Goal: Task Accomplishment & Management: Use online tool/utility

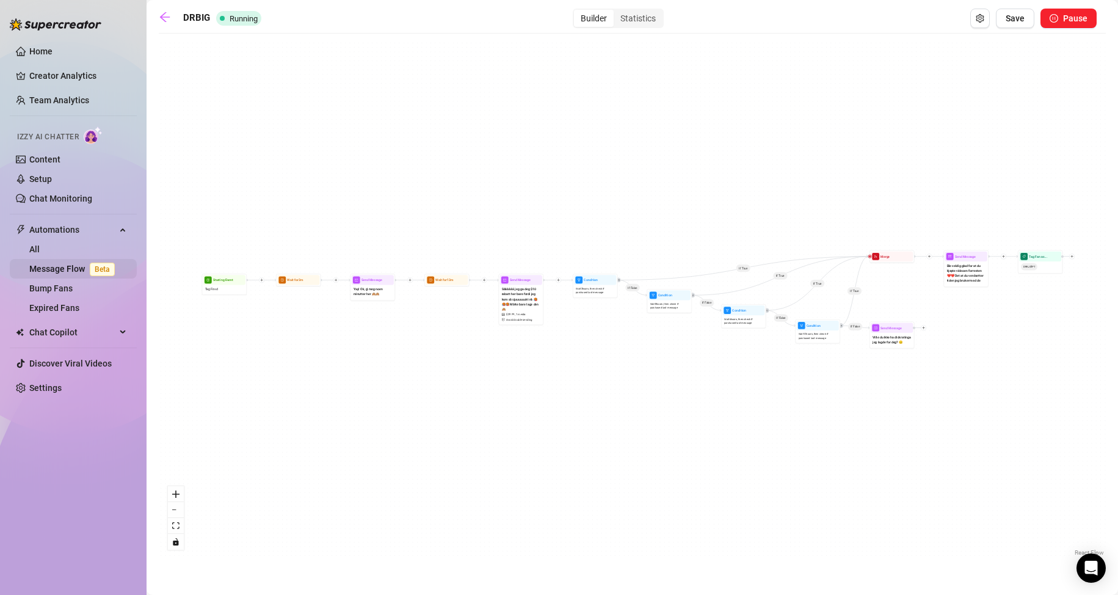
click at [73, 269] on link "Message Flow Beta" at bounding box center [74, 269] width 90 height 10
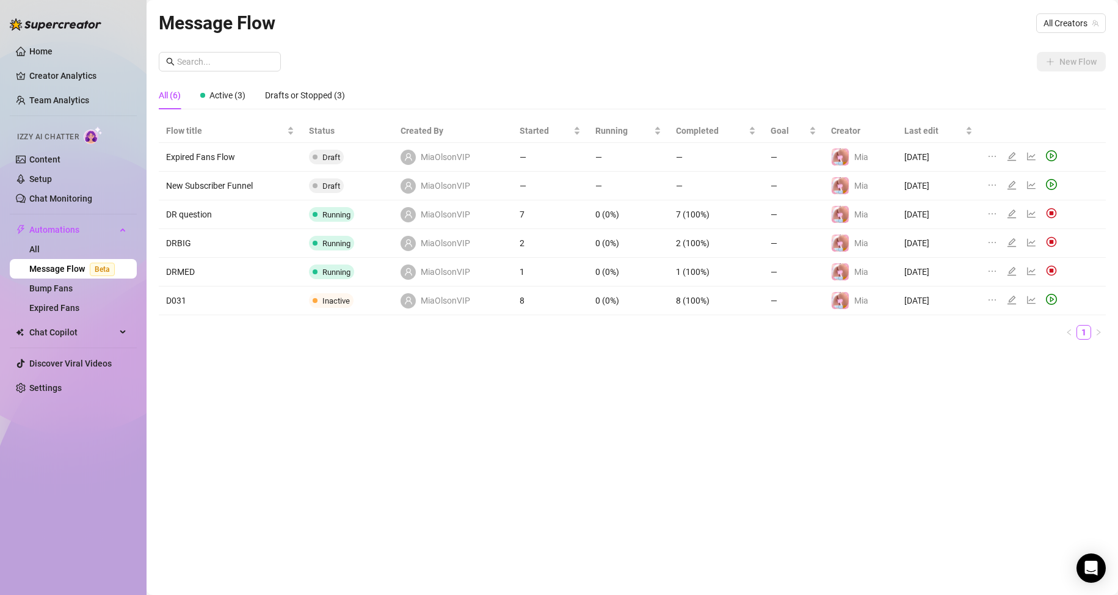
click at [230, 272] on td "DRMED" at bounding box center [230, 272] width 143 height 29
click at [1012, 271] on icon "edit" at bounding box center [1012, 271] width 10 height 10
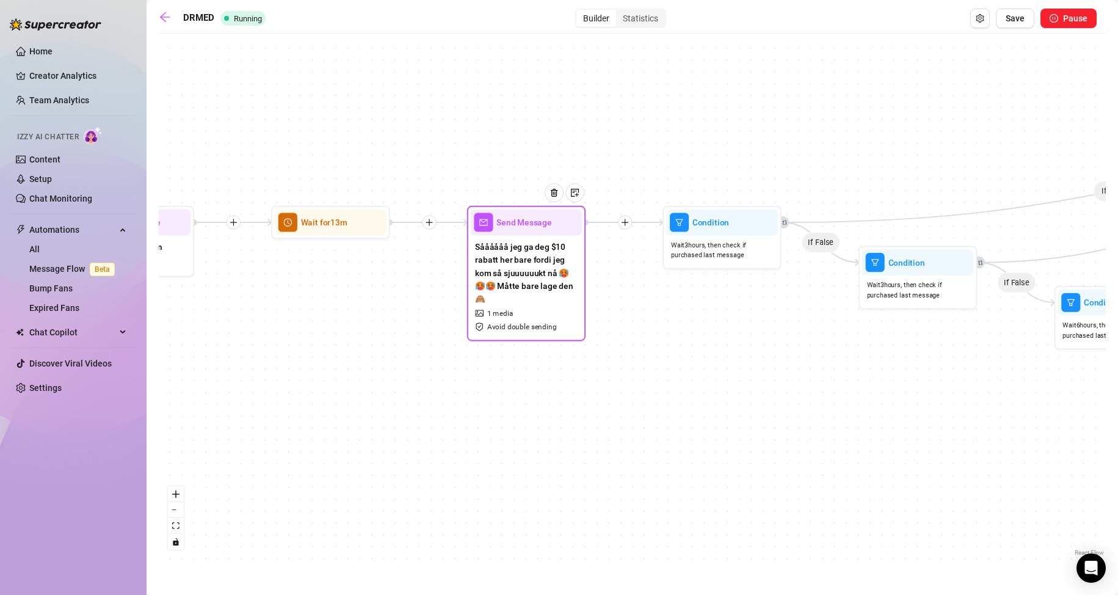
click at [537, 282] on span "Såååååå jeg ga deg $10 rabatt her bare fordi jeg kom så sjuuuuuukt nå 🥵🥵🥵 Måtte…" at bounding box center [526, 272] width 102 height 65
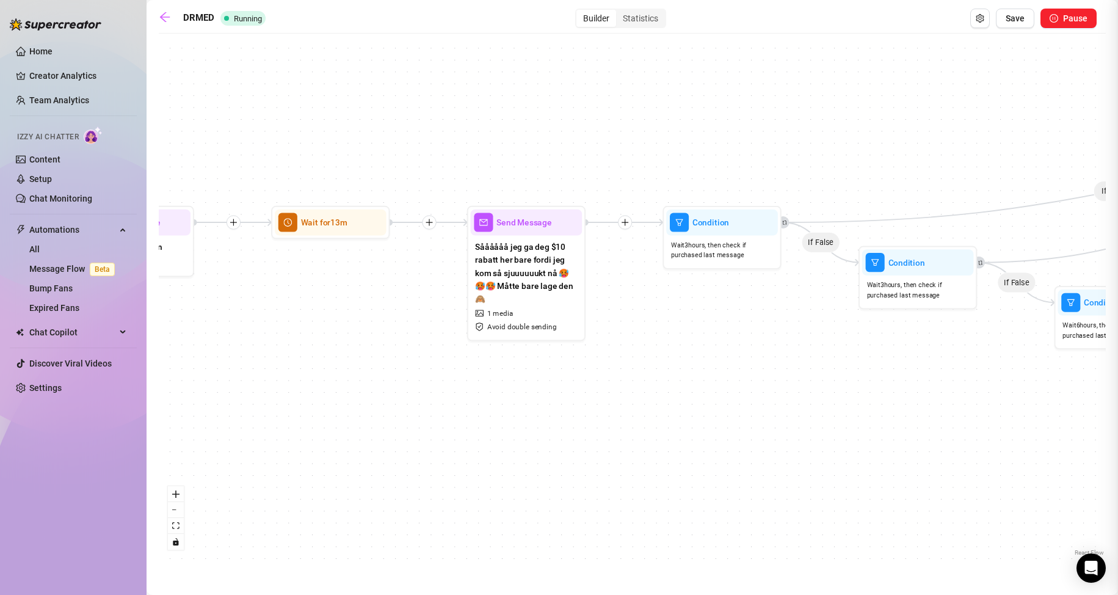
type textarea "Såååååå jeg ga deg $10 rabatt her bare fordi jeg kom så sjuuuuuukt nå 🥵🥵🥵 Måtte…"
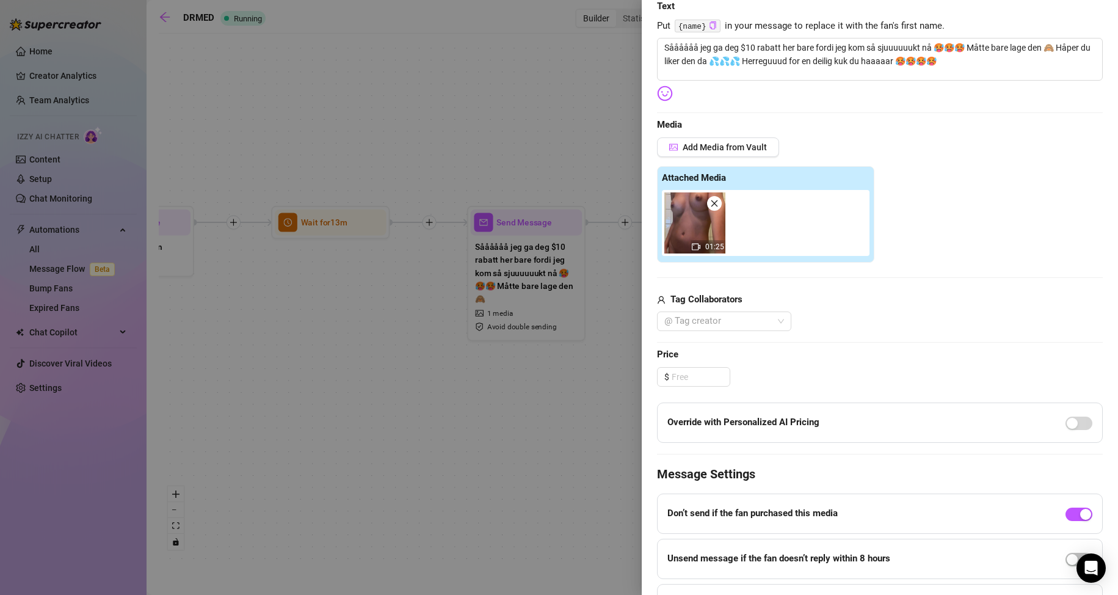
scroll to position [244, 0]
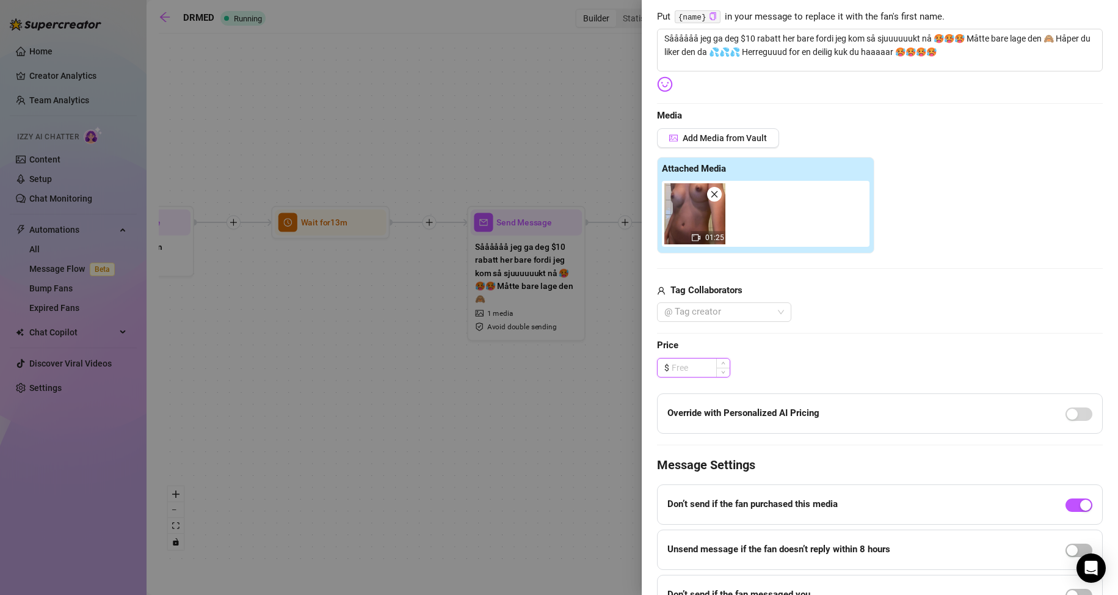
click at [700, 366] on input at bounding box center [701, 368] width 58 height 18
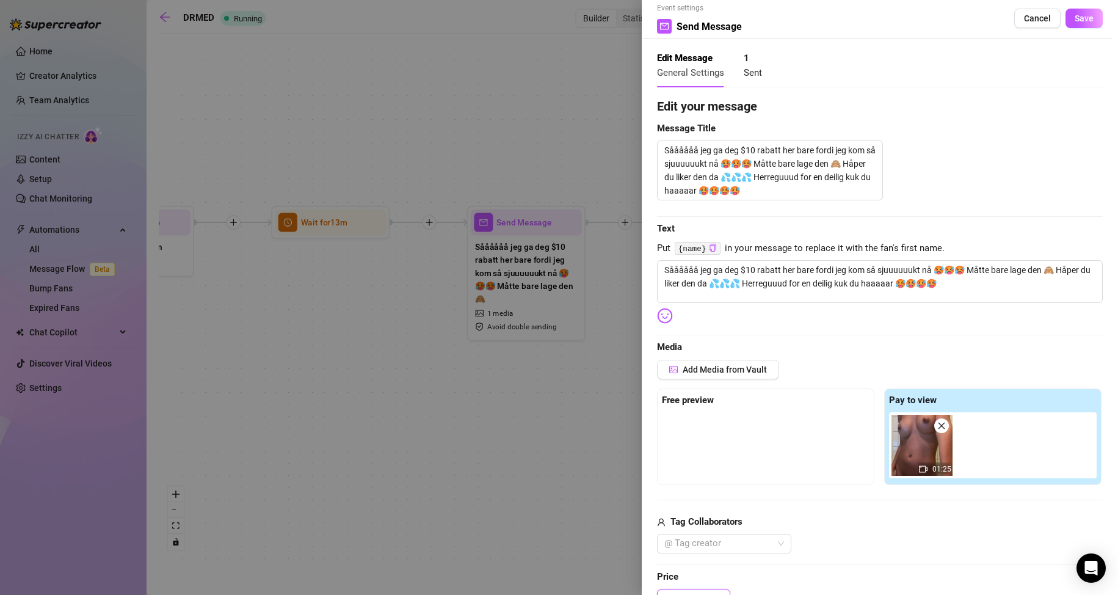
scroll to position [0, 0]
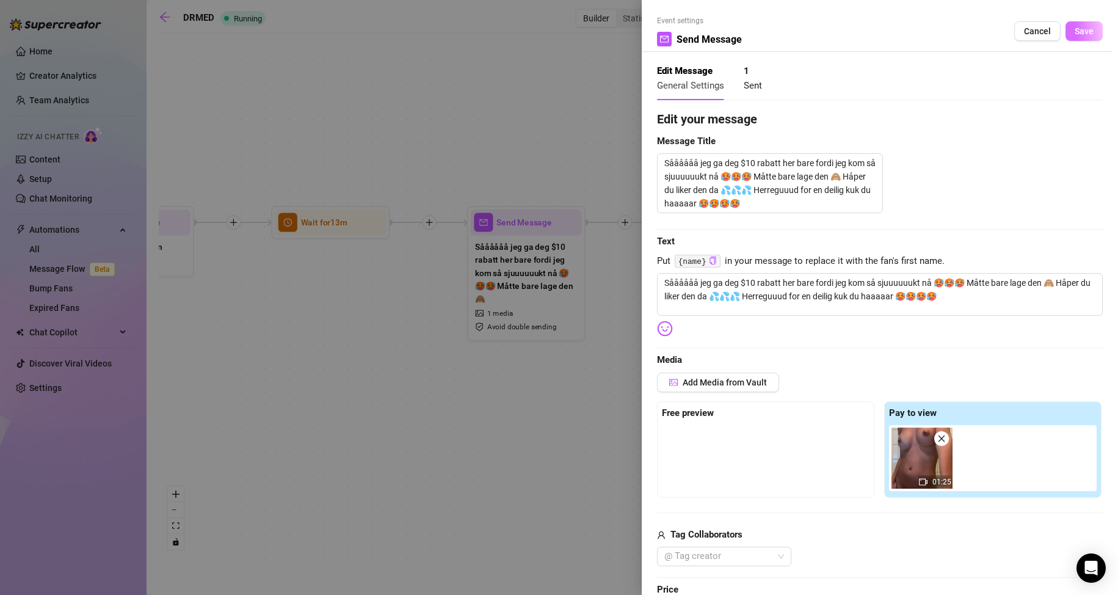
type input "39.99"
click at [1092, 26] on button "Save" at bounding box center [1084, 31] width 37 height 20
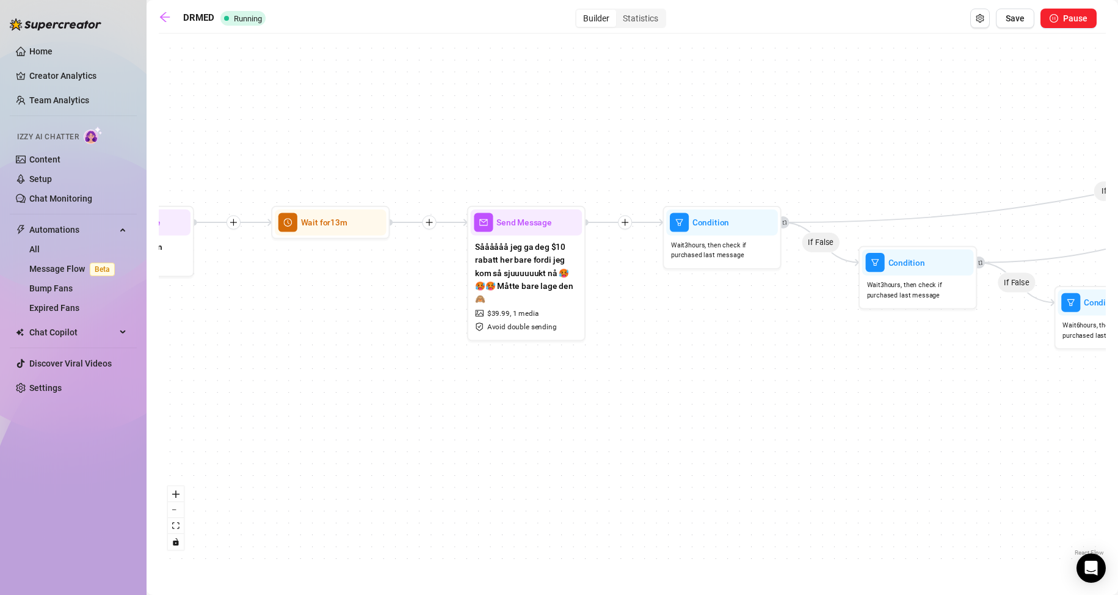
click at [1018, 28] on div "DRMED Running Builder Statistics Save Pause If True If False If True If False I…" at bounding box center [632, 284] width 947 height 550
click at [1017, 22] on span "Save" at bounding box center [1015, 18] width 19 height 10
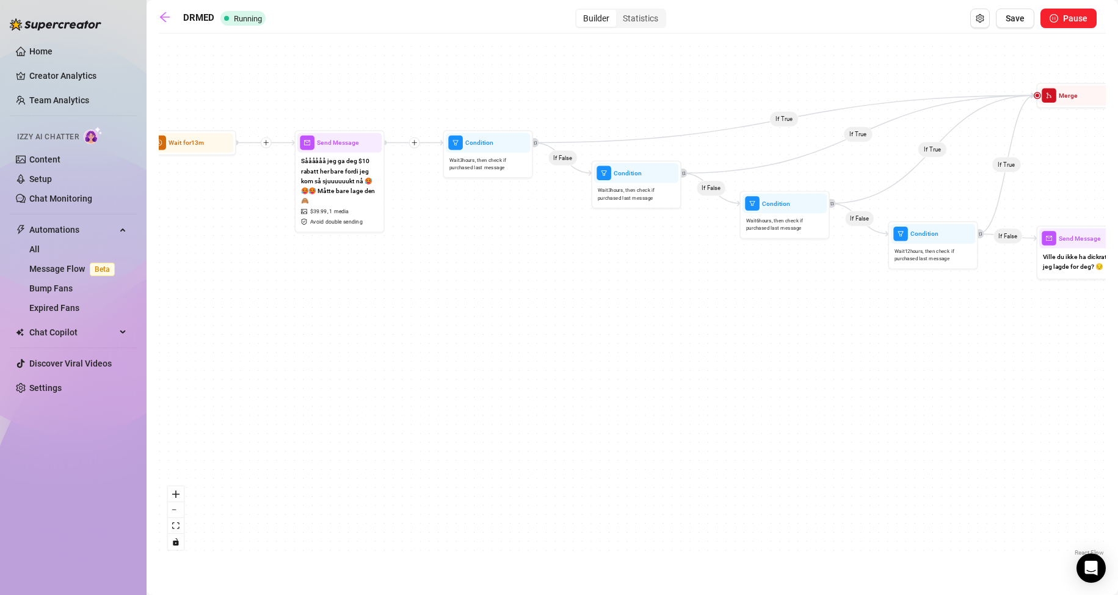
drag, startPoint x: 870, startPoint y: 355, endPoint x: 944, endPoint y: 301, distance: 91.4
click at [944, 301] on div "If True If False If True If False If True If False If True If False Tag Fan as.…" at bounding box center [632, 299] width 947 height 519
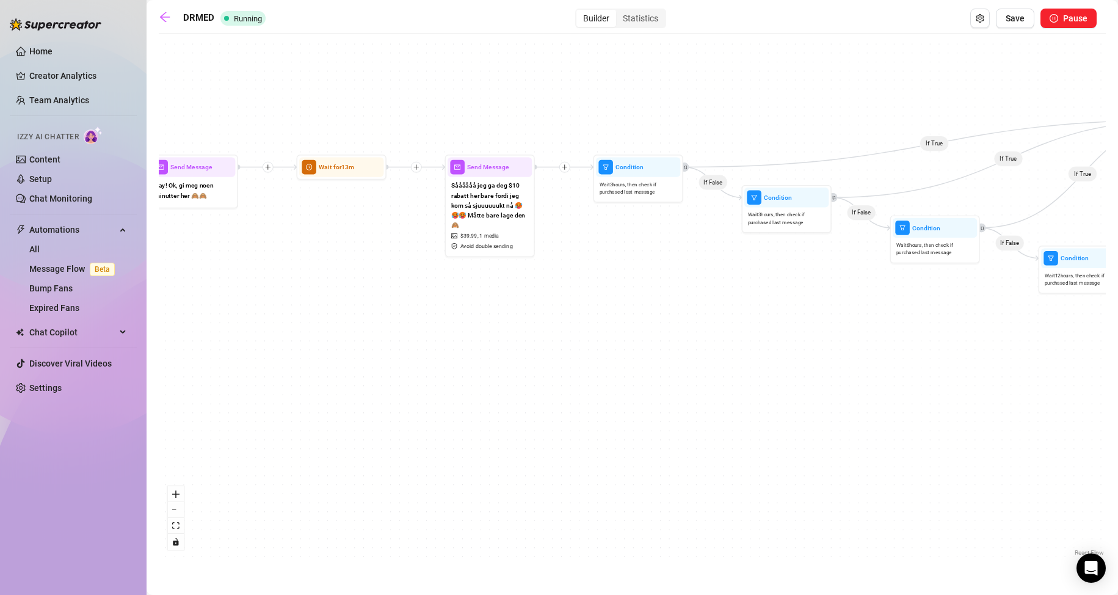
drag, startPoint x: 636, startPoint y: 345, endPoint x: 786, endPoint y: 369, distance: 152.2
click at [786, 369] on div "If True If False If True If False If True If False If True If False Tag Fan as.…" at bounding box center [632, 299] width 947 height 519
click at [168, 26] on div "DRMED Running Builder Statistics Save Pause" at bounding box center [628, 19] width 938 height 20
click at [166, 21] on icon "arrow-left" at bounding box center [165, 17] width 10 height 10
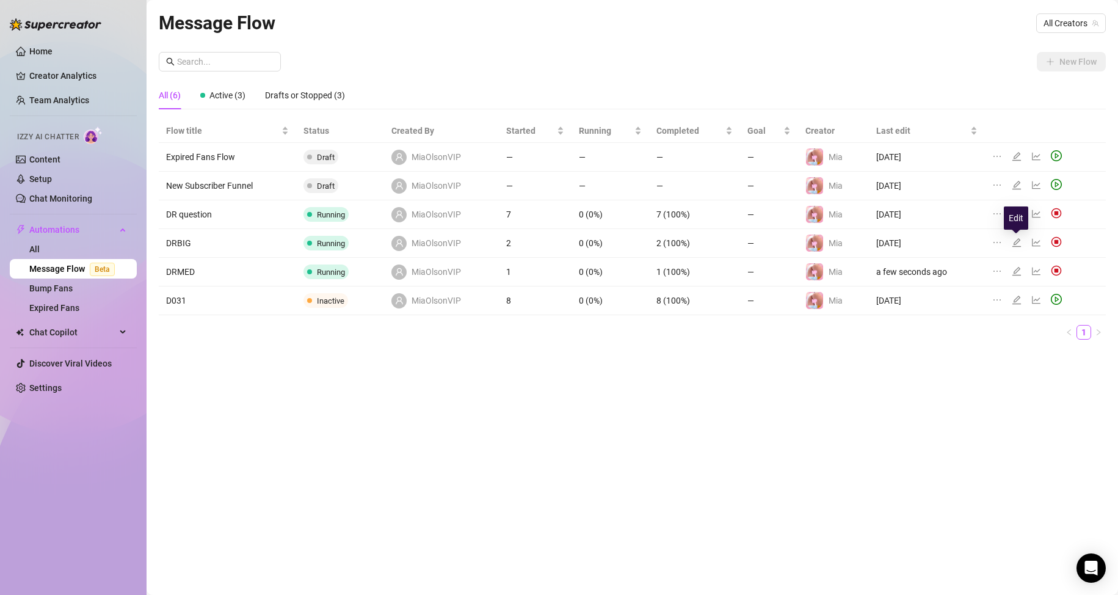
click at [1016, 241] on icon "edit" at bounding box center [1016, 242] width 9 height 9
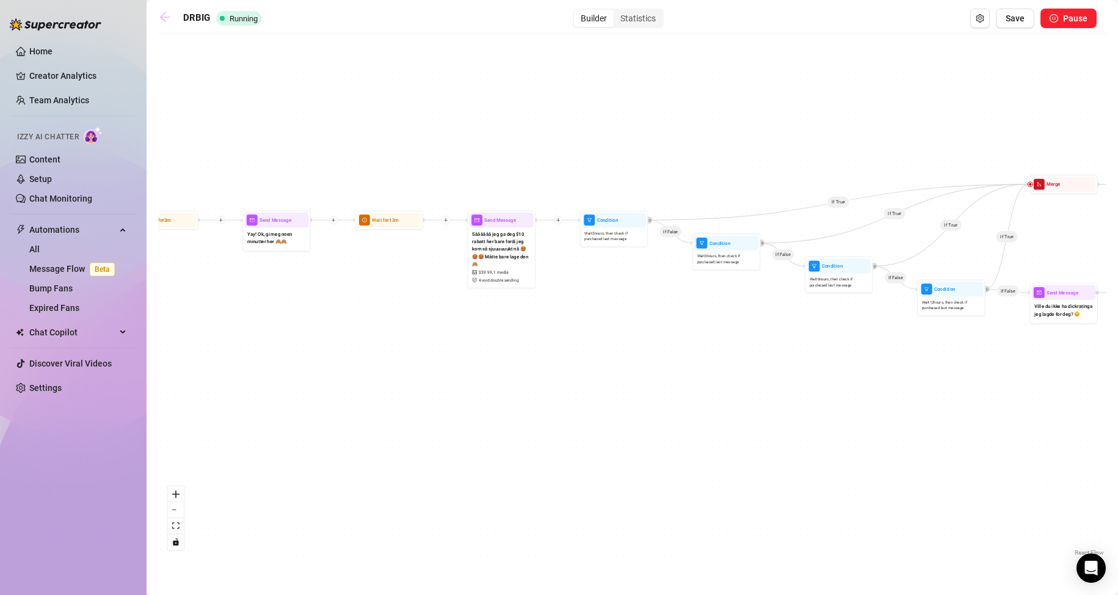
click at [169, 20] on icon "arrow-left" at bounding box center [165, 17] width 12 height 12
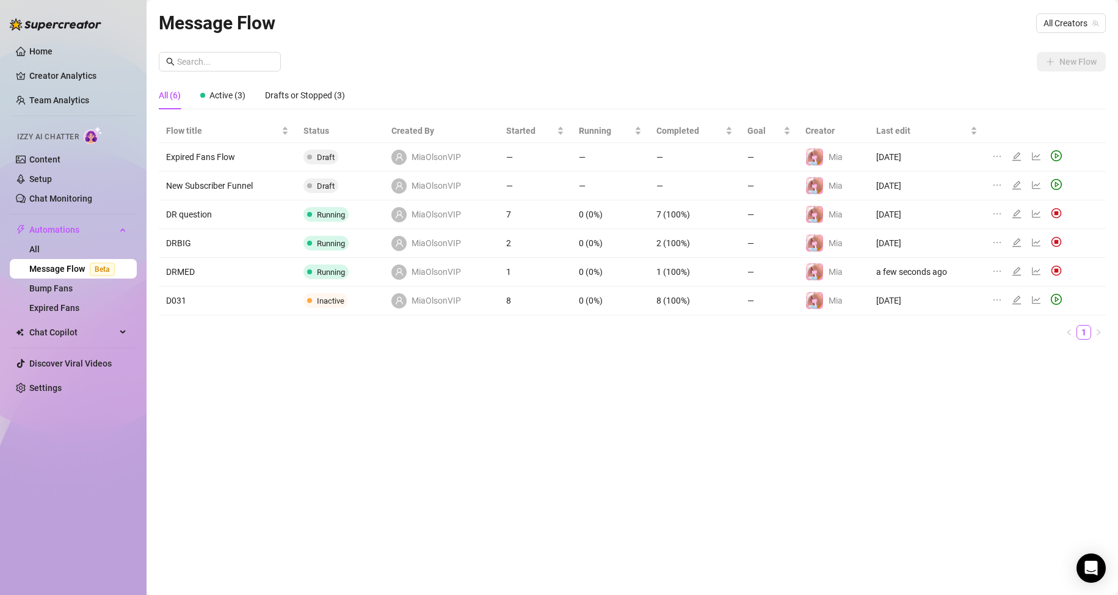
click at [1015, 213] on icon "edit" at bounding box center [1016, 214] width 9 height 9
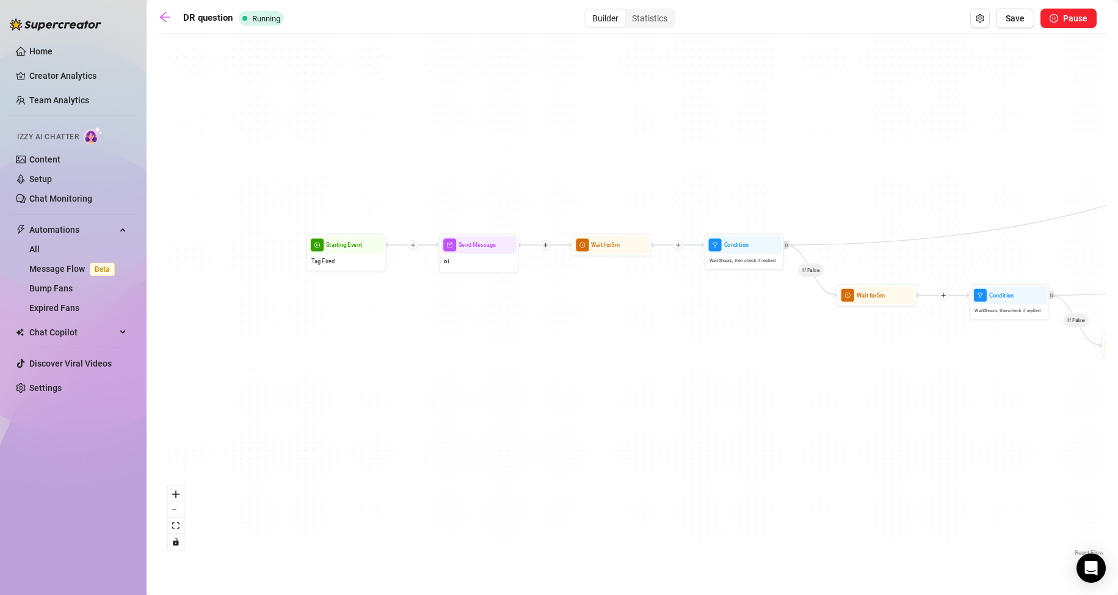
drag, startPoint x: 238, startPoint y: 308, endPoint x: 441, endPoint y: 320, distance: 203.2
click at [441, 320] on div "If True If False If True If False If True If False If True If False If True If …" at bounding box center [632, 299] width 947 height 519
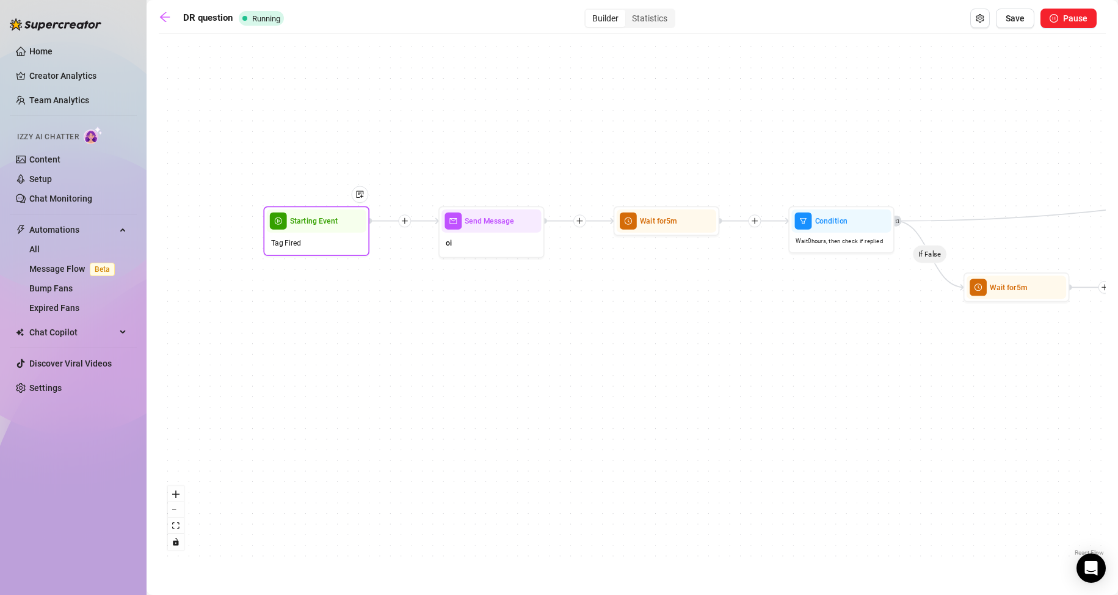
click at [293, 244] on span "Tag Fired" at bounding box center [286, 243] width 31 height 12
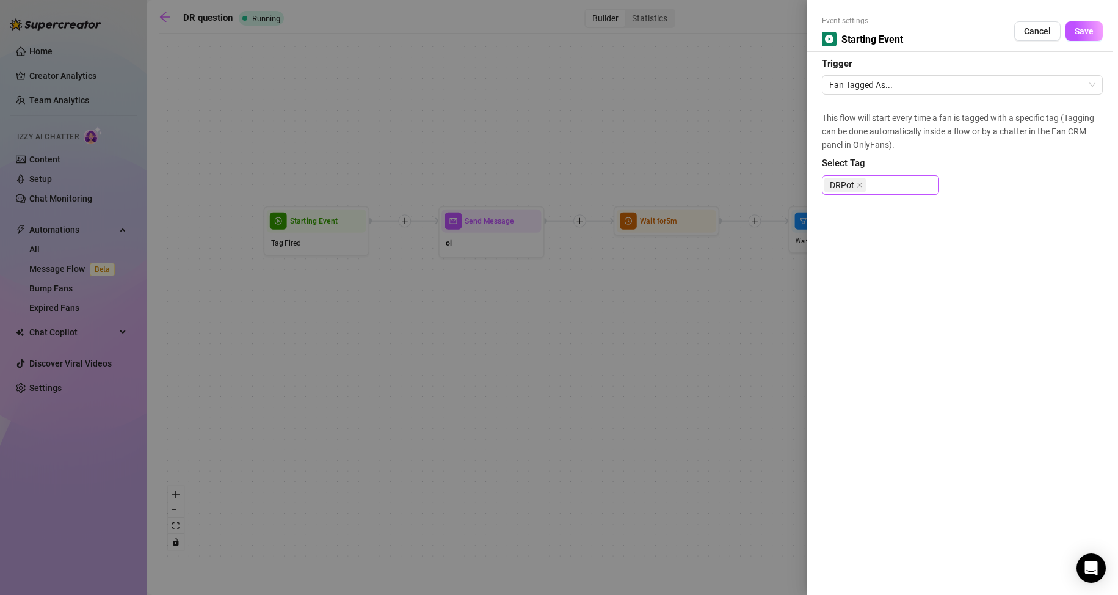
click at [900, 194] on div "DRPot" at bounding box center [880, 185] width 117 height 20
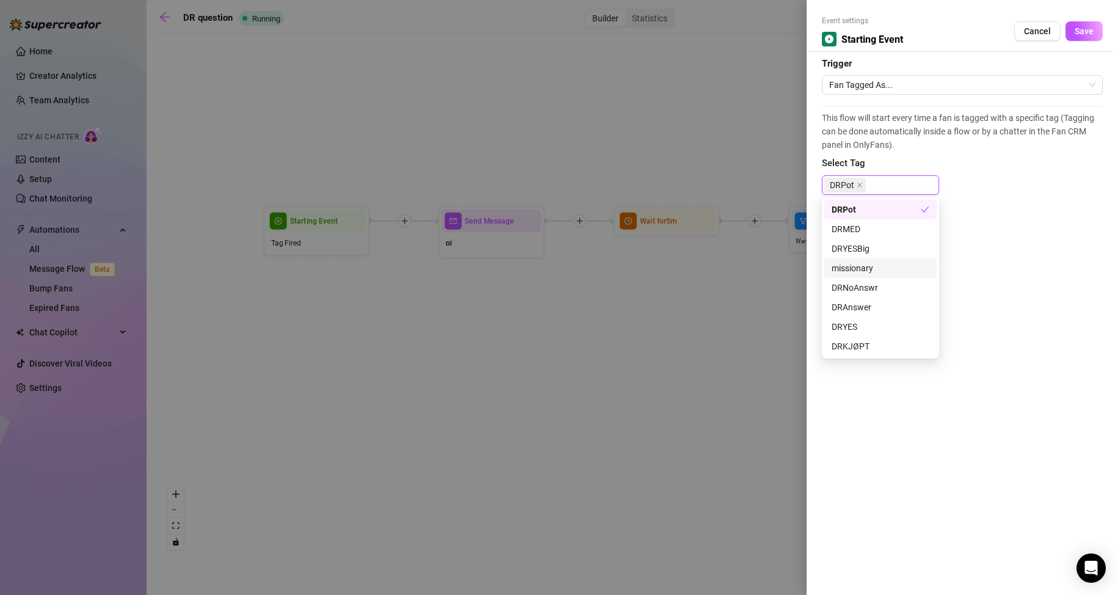
drag, startPoint x: 877, startPoint y: 267, endPoint x: 689, endPoint y: 348, distance: 204.4
click at [689, 348] on div at bounding box center [559, 297] width 1118 height 595
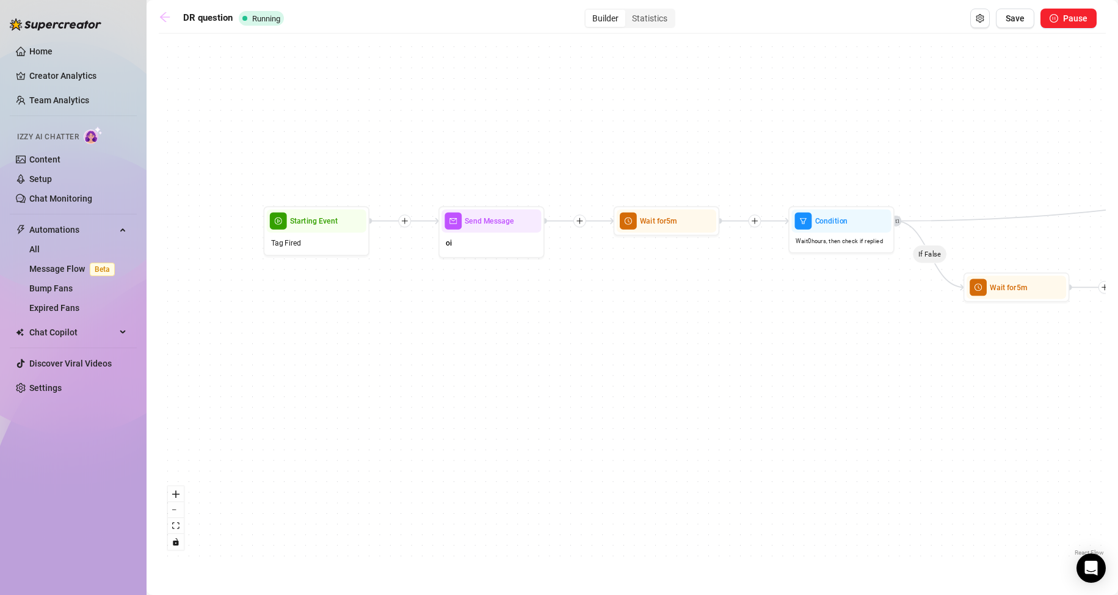
click at [167, 23] on link at bounding box center [168, 18] width 18 height 15
